Goal: Task Accomplishment & Management: Use online tool/utility

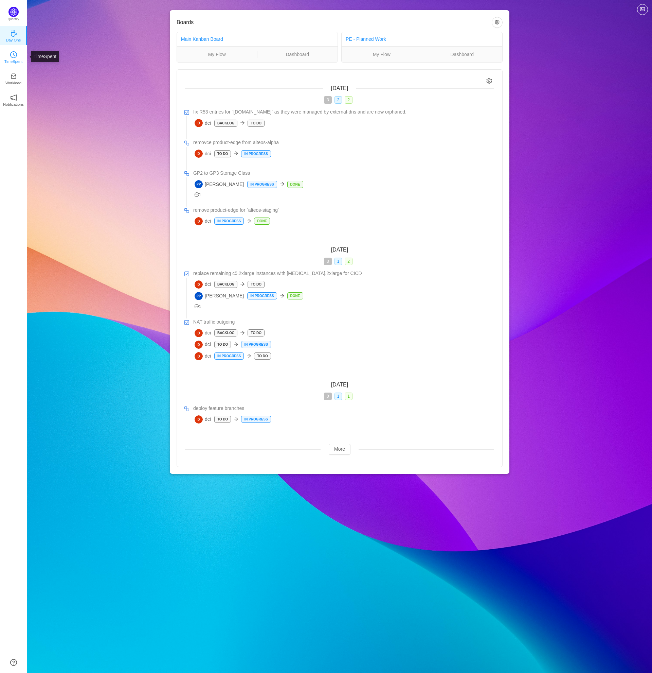
click at [15, 61] on p "TimeSpent" at bounding box center [13, 61] width 18 height 6
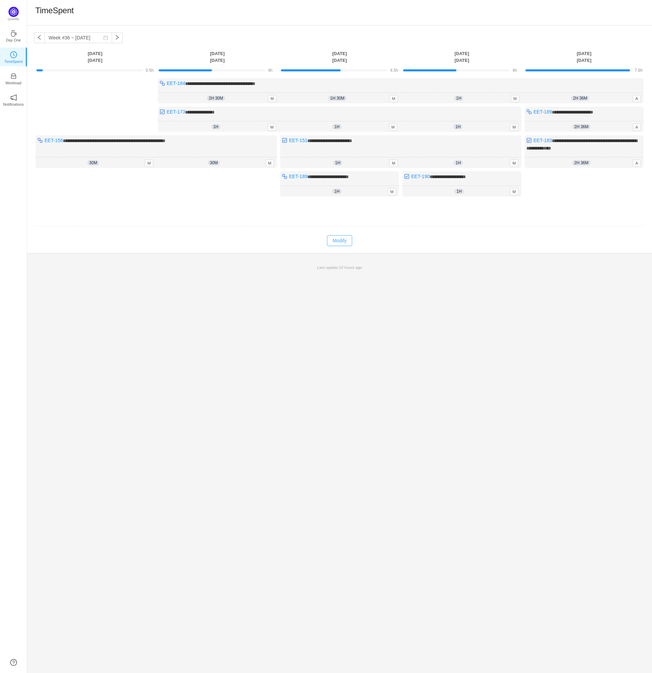
click at [338, 238] on button "Modify" at bounding box center [339, 240] width 25 height 11
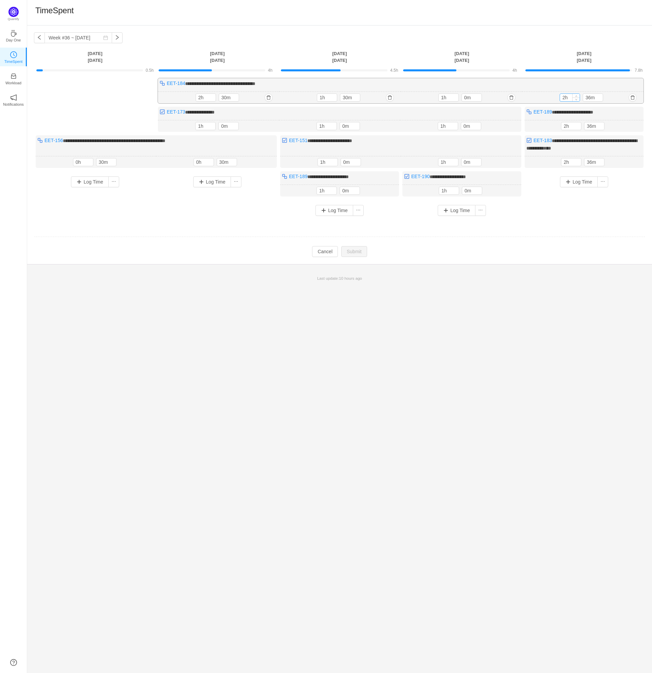
click at [568, 95] on input "2h" at bounding box center [570, 97] width 20 height 7
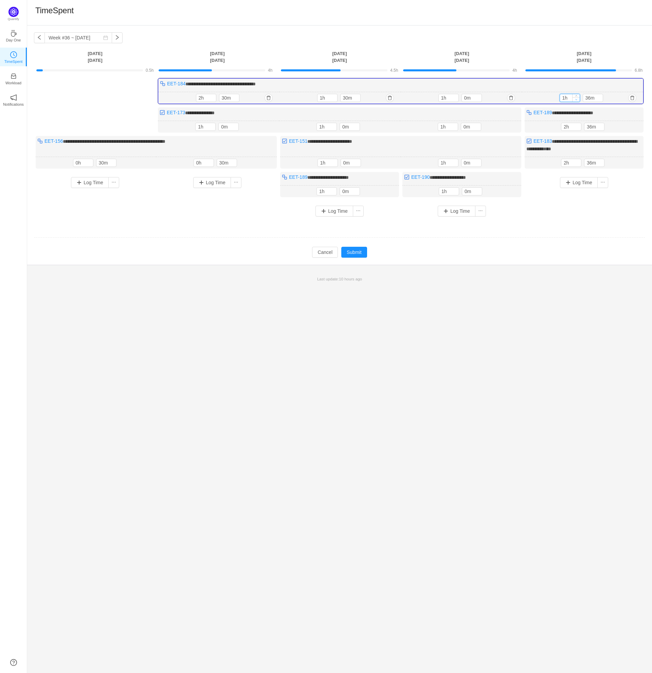
click at [576, 98] on icon "icon: down" at bounding box center [576, 99] width 2 height 2
type input "0h"
click at [576, 98] on icon "icon: down" at bounding box center [576, 99] width 2 height 2
click at [600, 98] on icon "icon: down" at bounding box center [599, 99] width 2 height 2
click at [587, 98] on input "26m" at bounding box center [593, 97] width 20 height 7
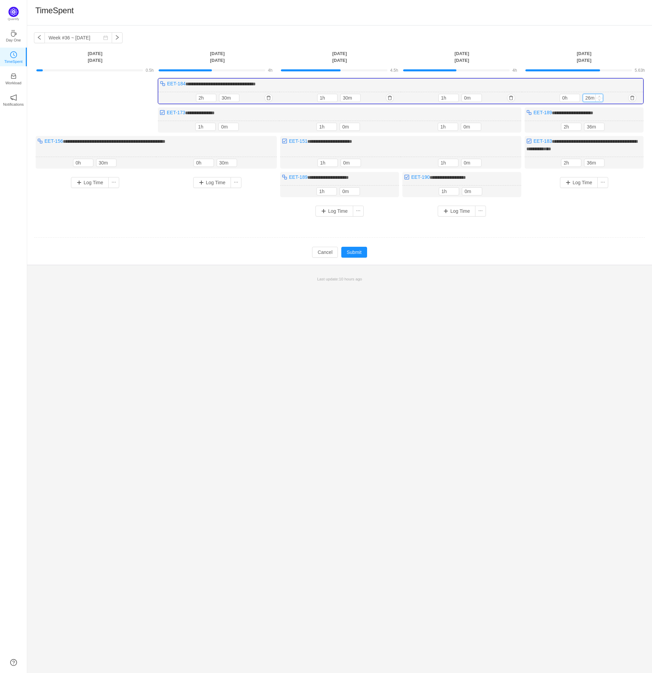
click at [587, 98] on input "26m" at bounding box center [593, 97] width 20 height 7
type input "30m"
click at [605, 216] on div "**********" at bounding box center [339, 149] width 611 height 143
drag, startPoint x: 276, startPoint y: 83, endPoint x: 166, endPoint y: 84, distance: 109.7
click at [166, 84] on div "**********" at bounding box center [401, 91] width 486 height 26
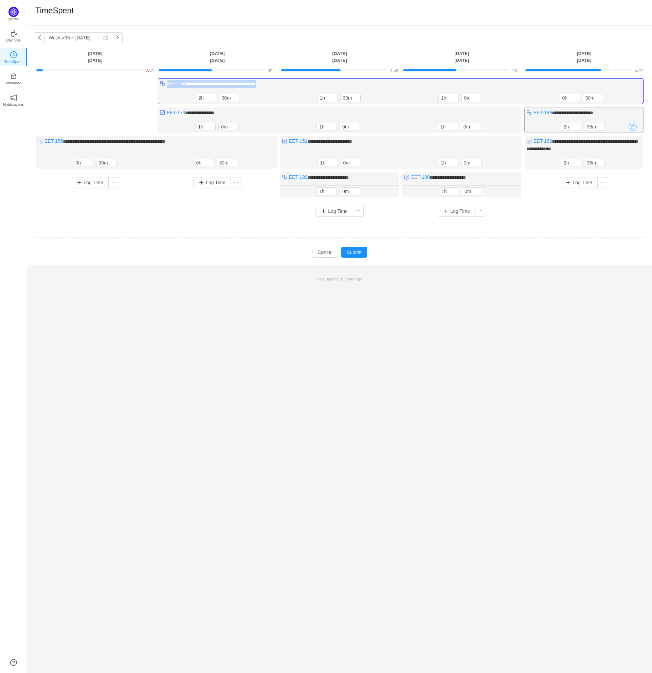
click at [630, 127] on button "button" at bounding box center [633, 127] width 8 height 8
click at [627, 158] on button "Yes" at bounding box center [625, 155] width 13 height 8
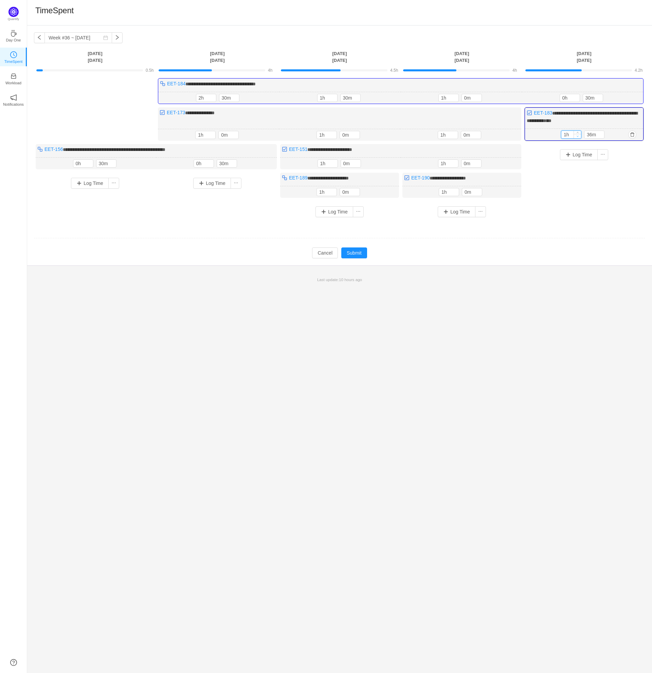
click at [577, 135] on icon "icon: down" at bounding box center [578, 136] width 2 height 2
type input "0h"
click at [577, 135] on icon "icon: down" at bounding box center [578, 136] width 2 height 2
click at [600, 136] on icon "icon: down" at bounding box center [601, 136] width 2 height 2
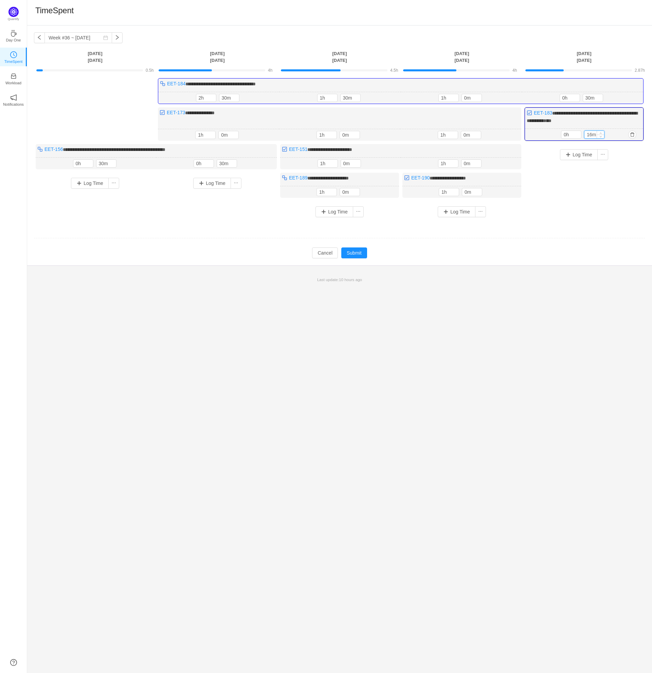
click at [591, 135] on input "16m" at bounding box center [595, 134] width 20 height 7
type input "30m"
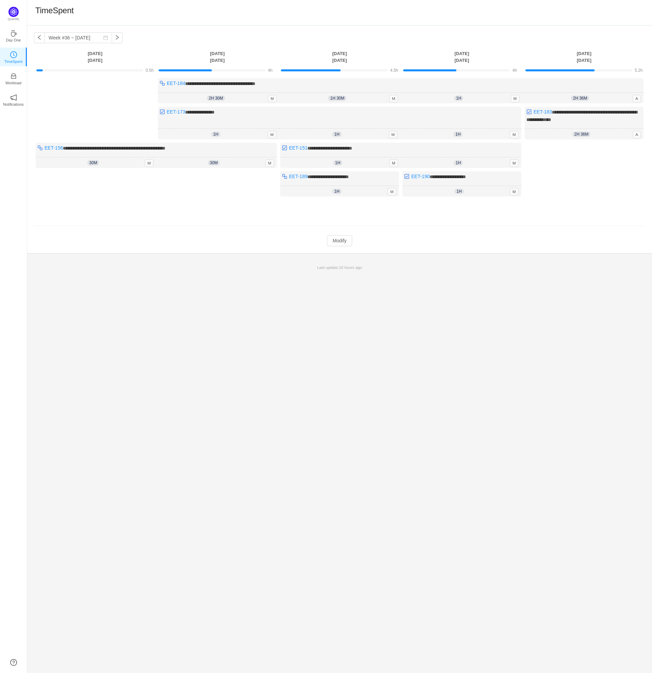
click at [584, 182] on div "Log Time" at bounding box center [584, 173] width 119 height 60
click at [336, 238] on button "Modify" at bounding box center [339, 240] width 25 height 11
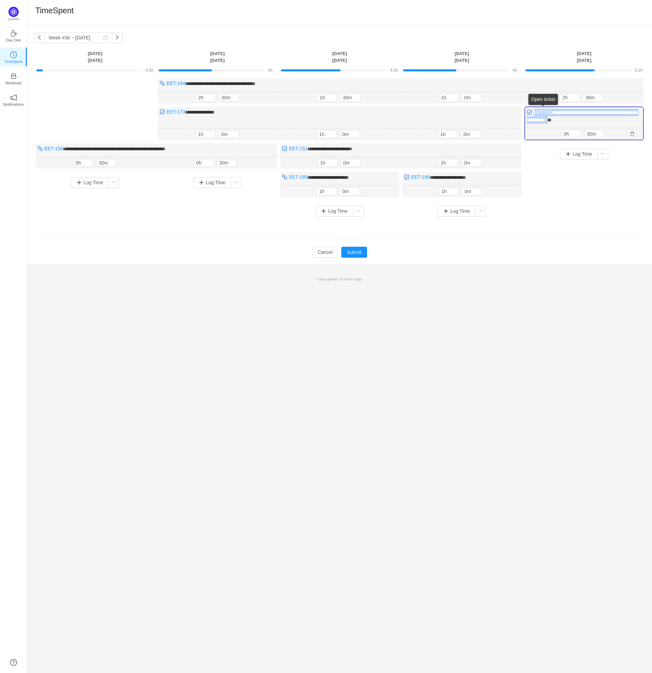
drag, startPoint x: 568, startPoint y: 118, endPoint x: 535, endPoint y: 113, distance: 33.2
click at [535, 113] on div "**********" at bounding box center [584, 123] width 119 height 33
click at [590, 204] on div "Log Time" at bounding box center [584, 176] width 119 height 66
click at [581, 154] on button "Log Time" at bounding box center [579, 153] width 38 height 11
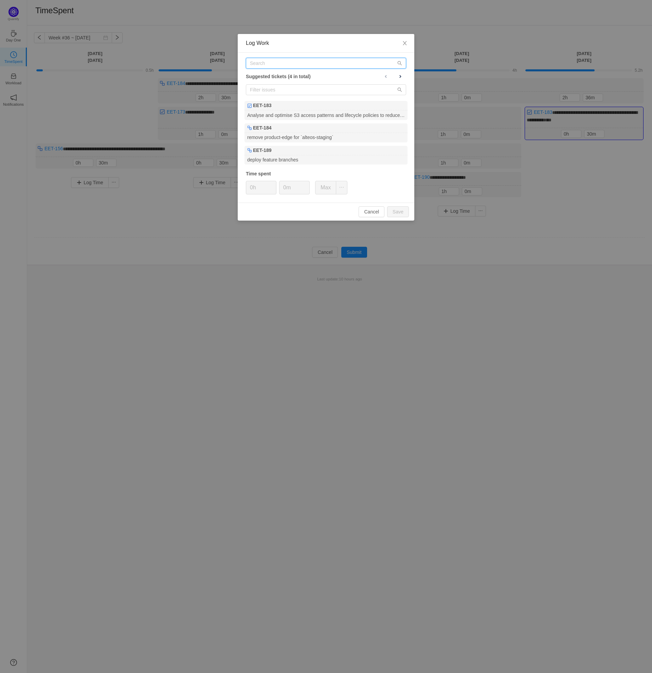
click at [255, 66] on input "text" at bounding box center [326, 63] width 160 height 11
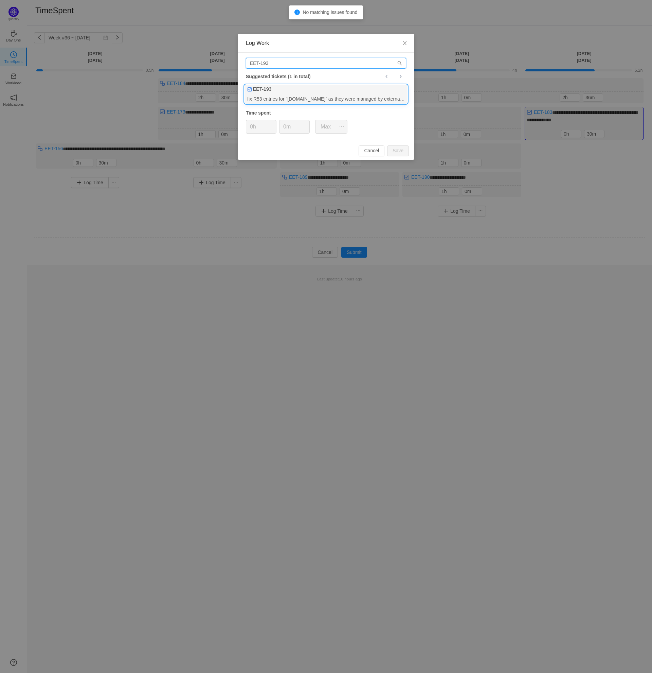
type input "EET-193"
click at [283, 93] on div "EET-193" at bounding box center [326, 90] width 163 height 10
click at [284, 127] on input "0m" at bounding box center [295, 126] width 30 height 13
click at [398, 155] on button "Save" at bounding box center [398, 150] width 22 height 11
type input "0m"
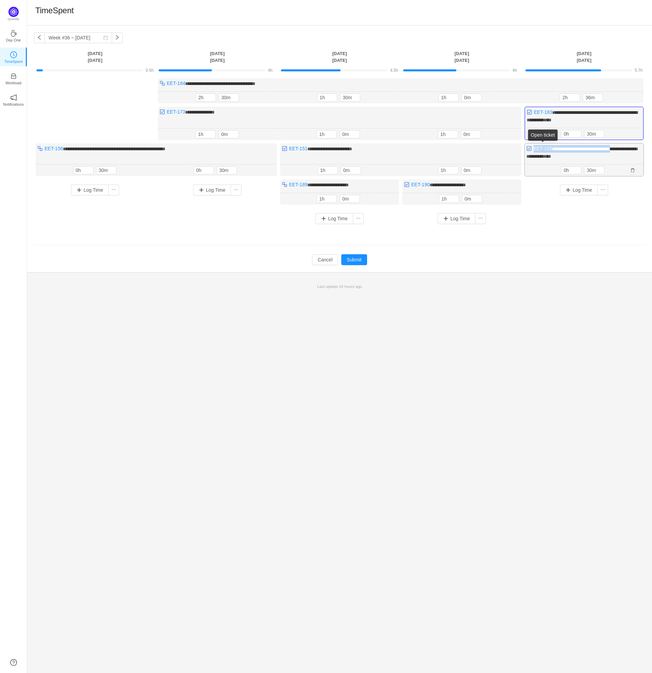
drag, startPoint x: 619, startPoint y: 147, endPoint x: 533, endPoint y: 149, distance: 85.6
click at [533, 149] on div "**********" at bounding box center [584, 159] width 119 height 33
click at [566, 227] on td "**********" at bounding box center [339, 156] width 611 height 161
click at [572, 191] on button "Log Time" at bounding box center [579, 189] width 38 height 11
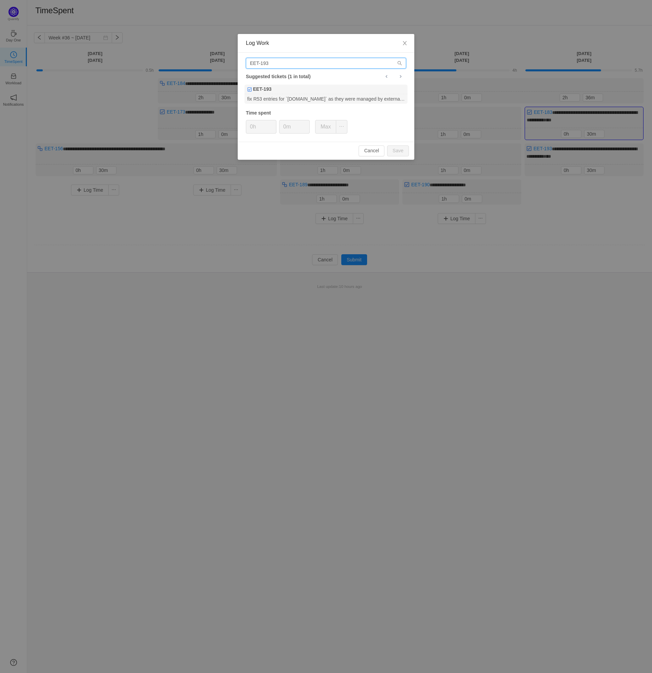
click at [284, 61] on input "EET-193" at bounding box center [326, 63] width 160 height 11
paste input "EET-193"
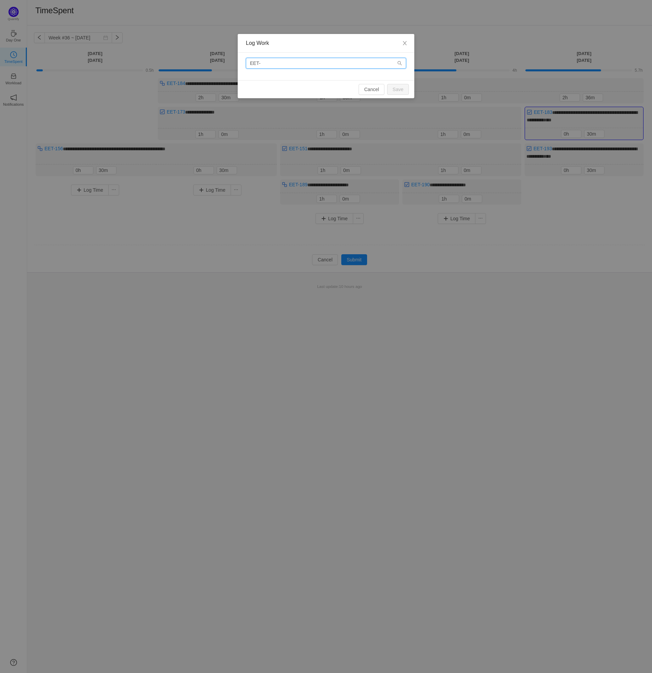
type input "EET"
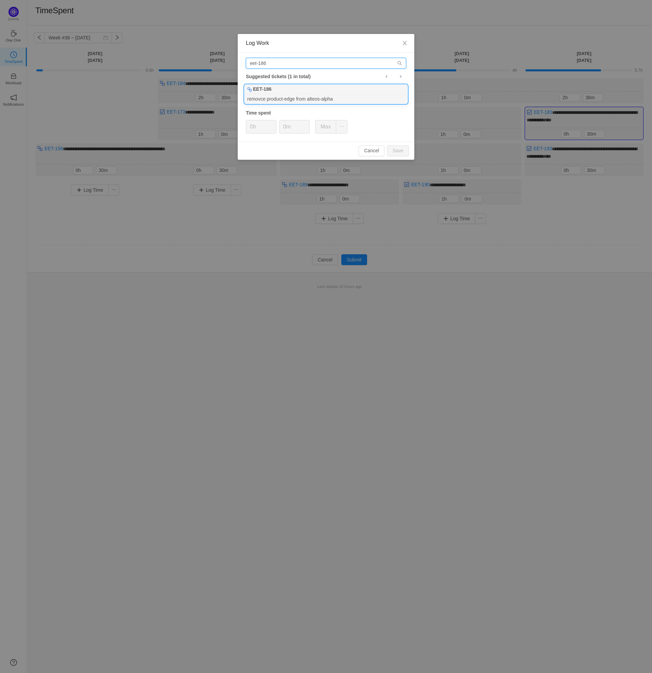
type input "eet-186"
click at [315, 96] on div "removce product-edge from alteos-alpha" at bounding box center [326, 98] width 163 height 9
click at [394, 152] on button "Save" at bounding box center [398, 150] width 22 height 11
type input "0h"
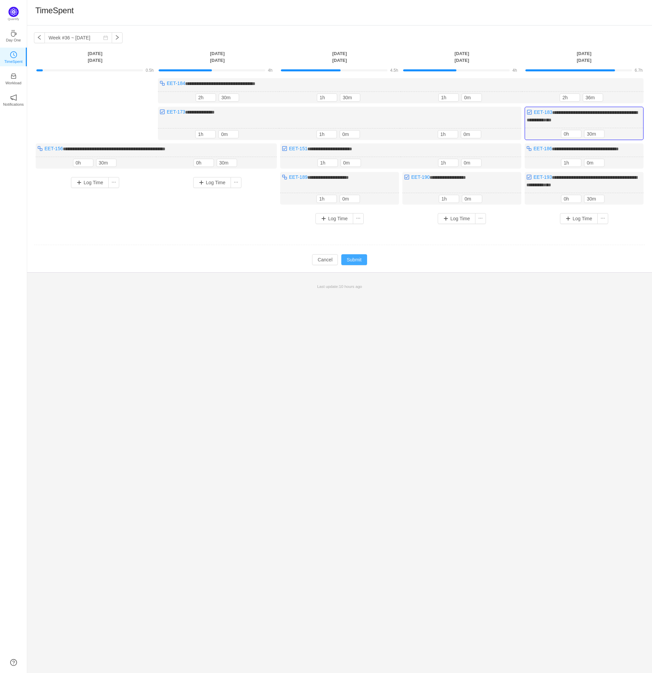
click at [355, 261] on button "Submit" at bounding box center [354, 259] width 26 height 11
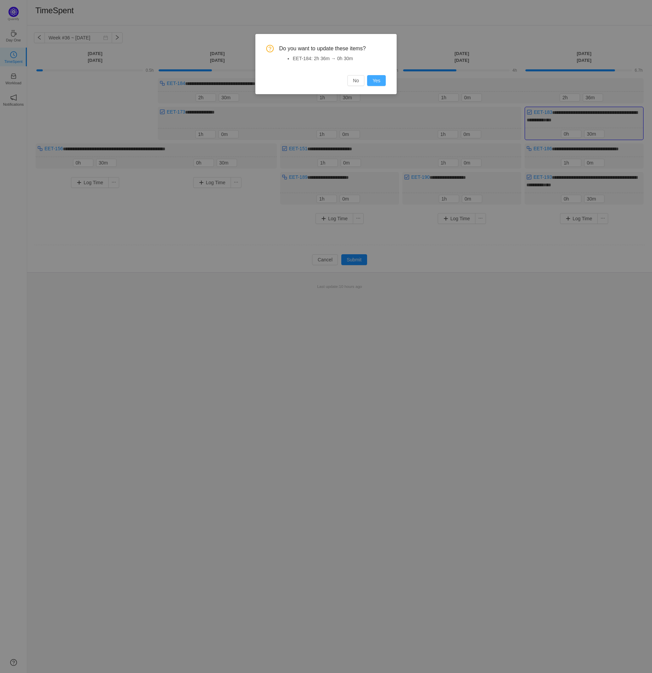
click at [375, 83] on button "Yes" at bounding box center [376, 80] width 19 height 11
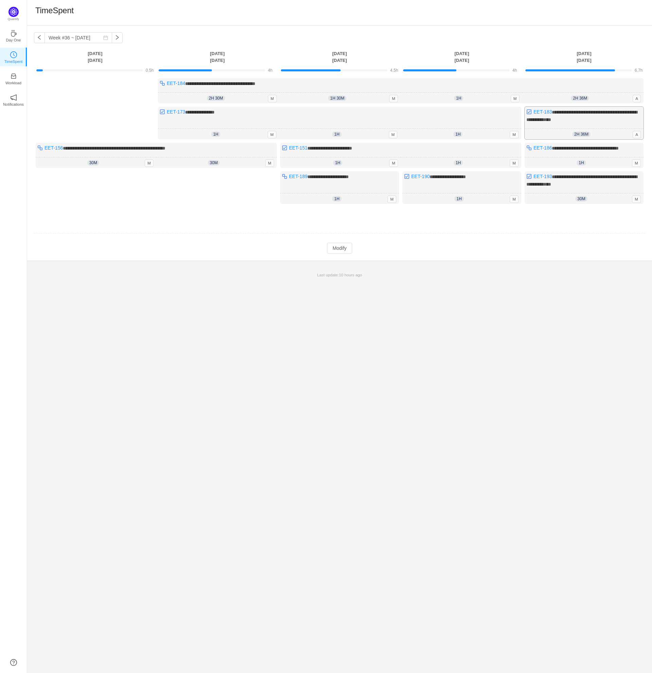
click at [598, 129] on div "2h 36m 2h 36m A" at bounding box center [584, 134] width 119 height 11
click at [545, 300] on div "**********" at bounding box center [339, 348] width 625 height 647
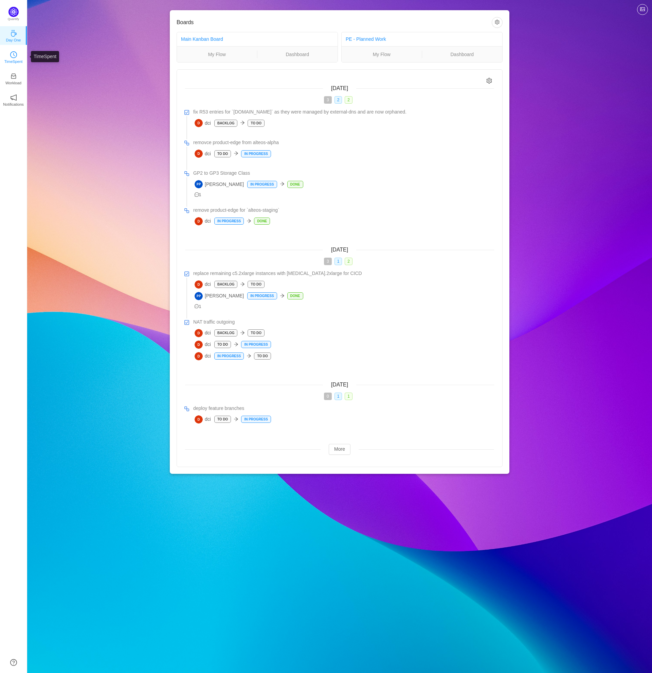
click at [13, 58] on p "TimeSpent" at bounding box center [13, 61] width 18 height 6
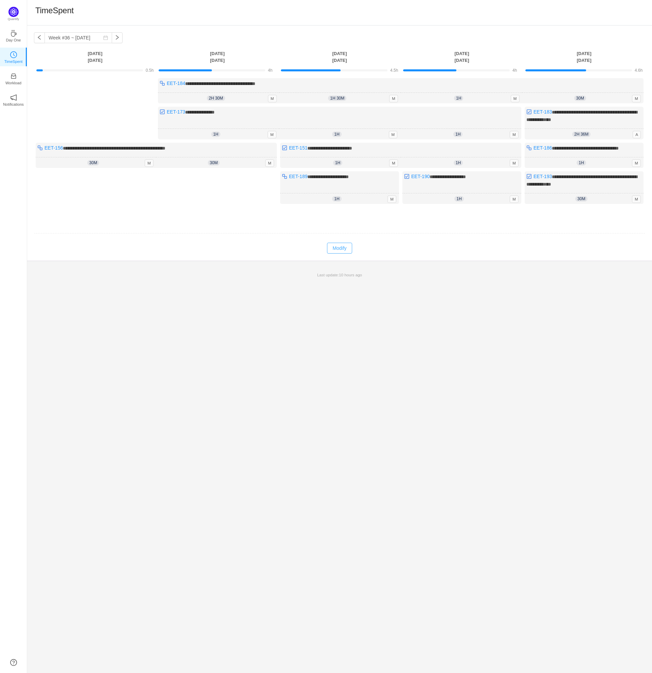
click at [346, 249] on button "Modify" at bounding box center [339, 248] width 25 height 11
drag, startPoint x: 563, startPoint y: 133, endPoint x: 568, endPoint y: 132, distance: 5.2
click at [568, 132] on input "2h" at bounding box center [571, 133] width 20 height 7
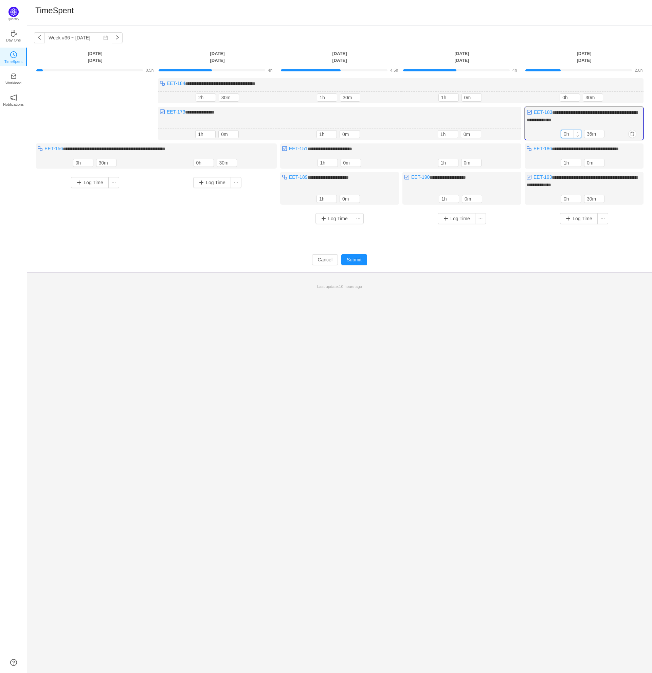
type input "0h"
type input "30m"
click at [606, 330] on div "**********" at bounding box center [339, 348] width 625 height 647
click at [360, 258] on button "Submit" at bounding box center [354, 259] width 26 height 11
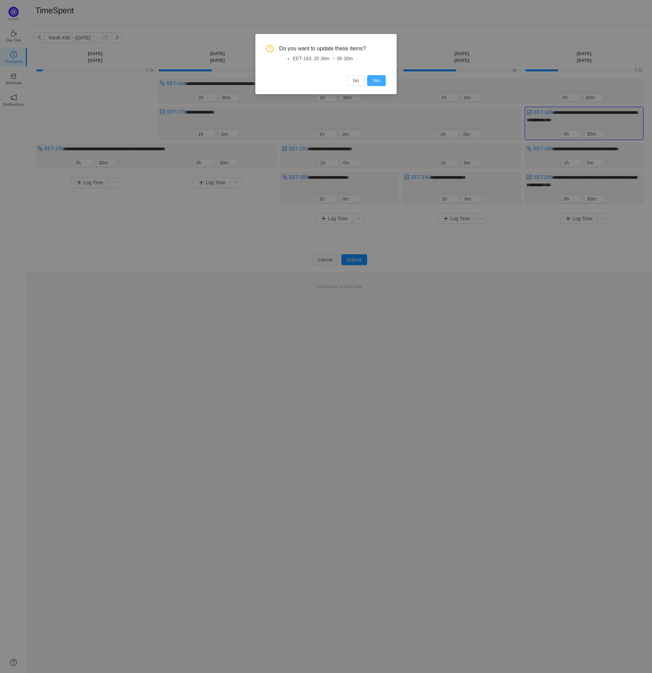
click at [379, 82] on button "Yes" at bounding box center [376, 80] width 19 height 11
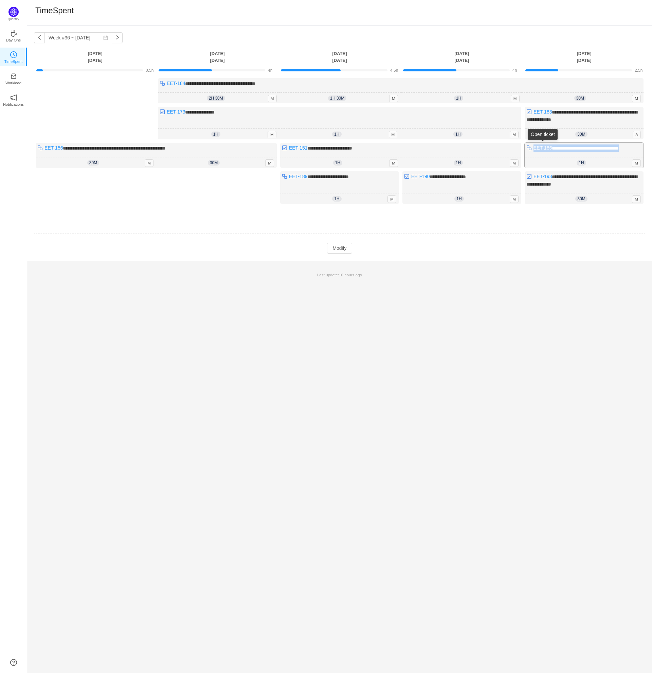
drag, startPoint x: 640, startPoint y: 147, endPoint x: 534, endPoint y: 146, distance: 105.3
click at [534, 146] on div "**********" at bounding box center [584, 155] width 119 height 25
click at [239, 7] on div "TimeSpent" at bounding box center [339, 12] width 609 height 14
